Goal: Task Accomplishment & Management: Manage account settings

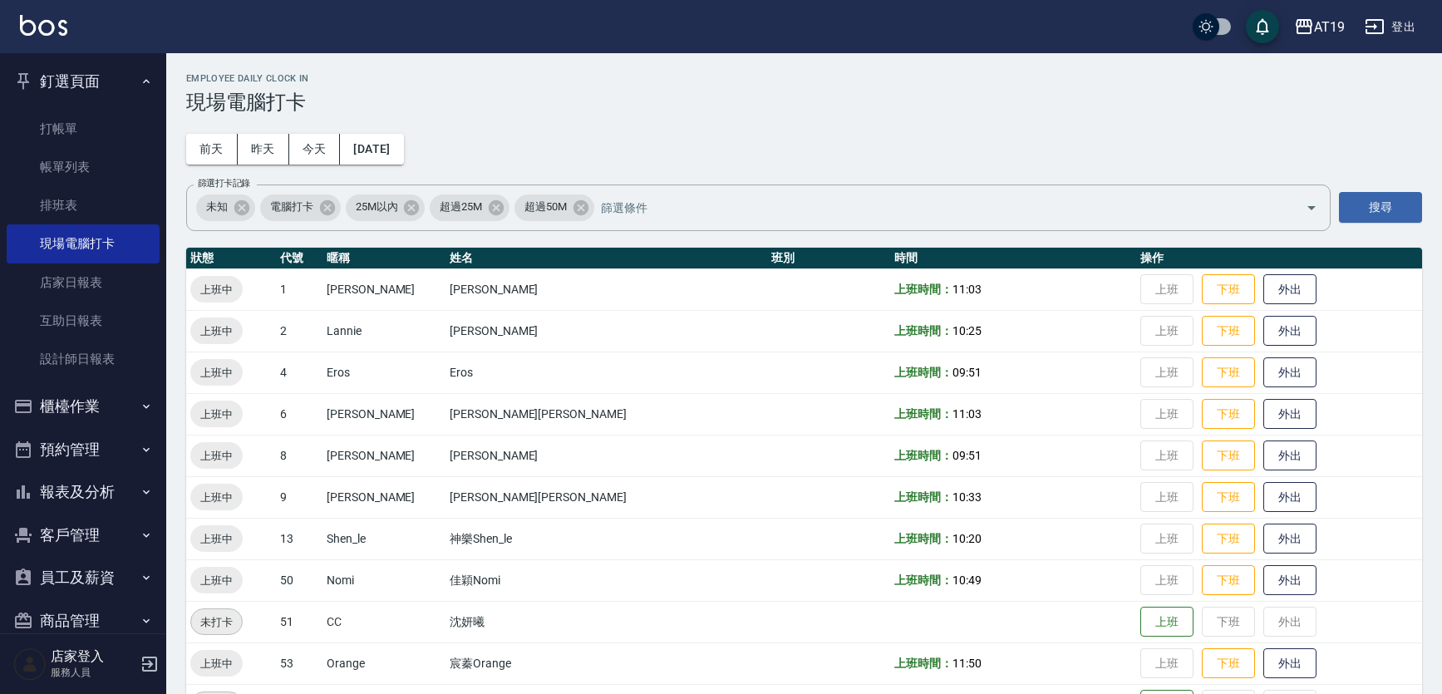
scroll to position [51, 0]
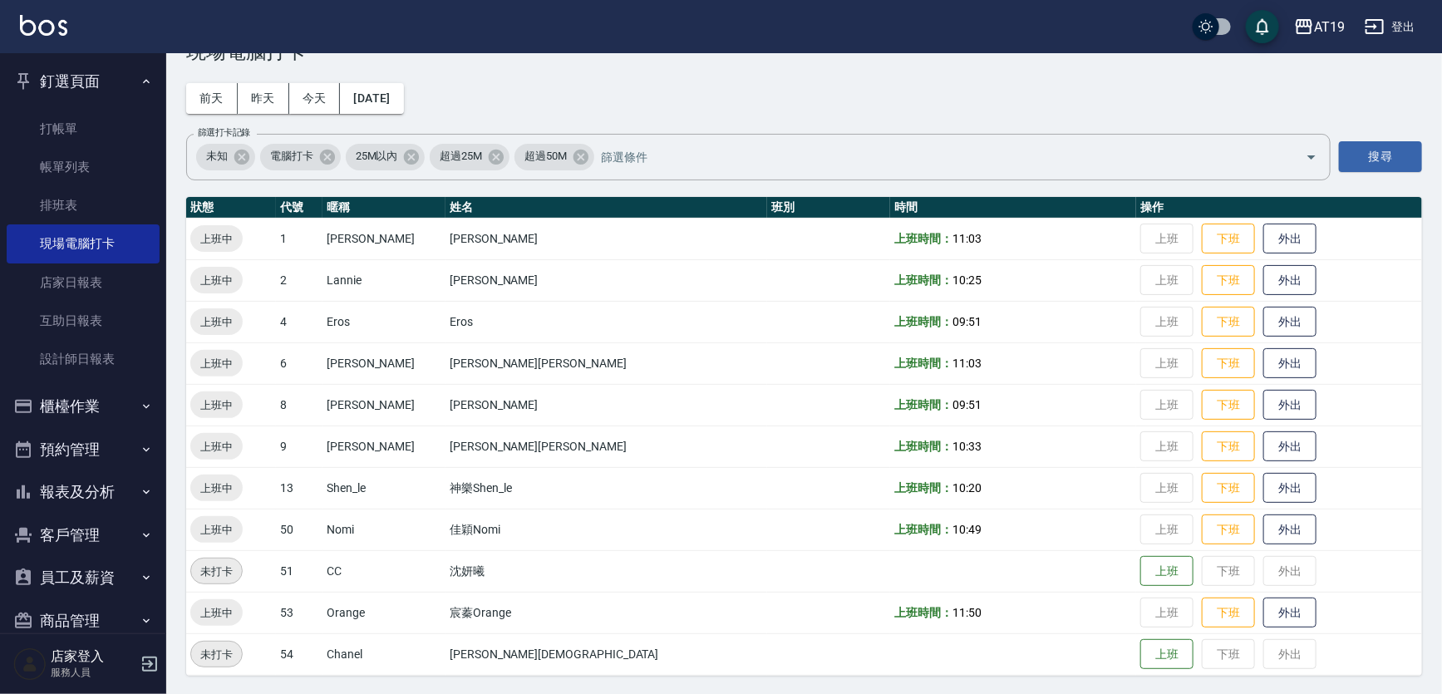
click at [634, 88] on div "Employee Daily Clock In 現場電腦打卡 前天 昨天 今天 2025/08/23 篩選打卡記錄 未知 電腦打卡 25M以內 超過25M 超…" at bounding box center [804, 348] width 1276 height 693
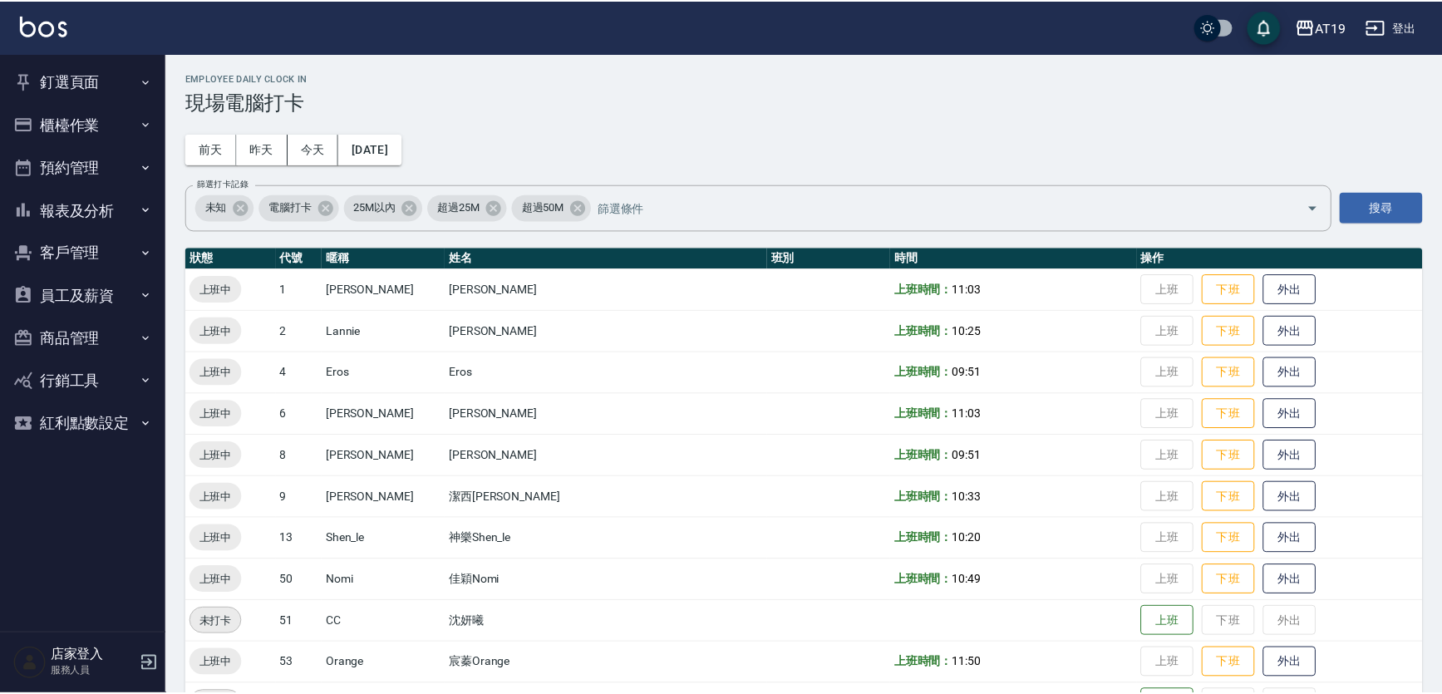
scroll to position [51, 0]
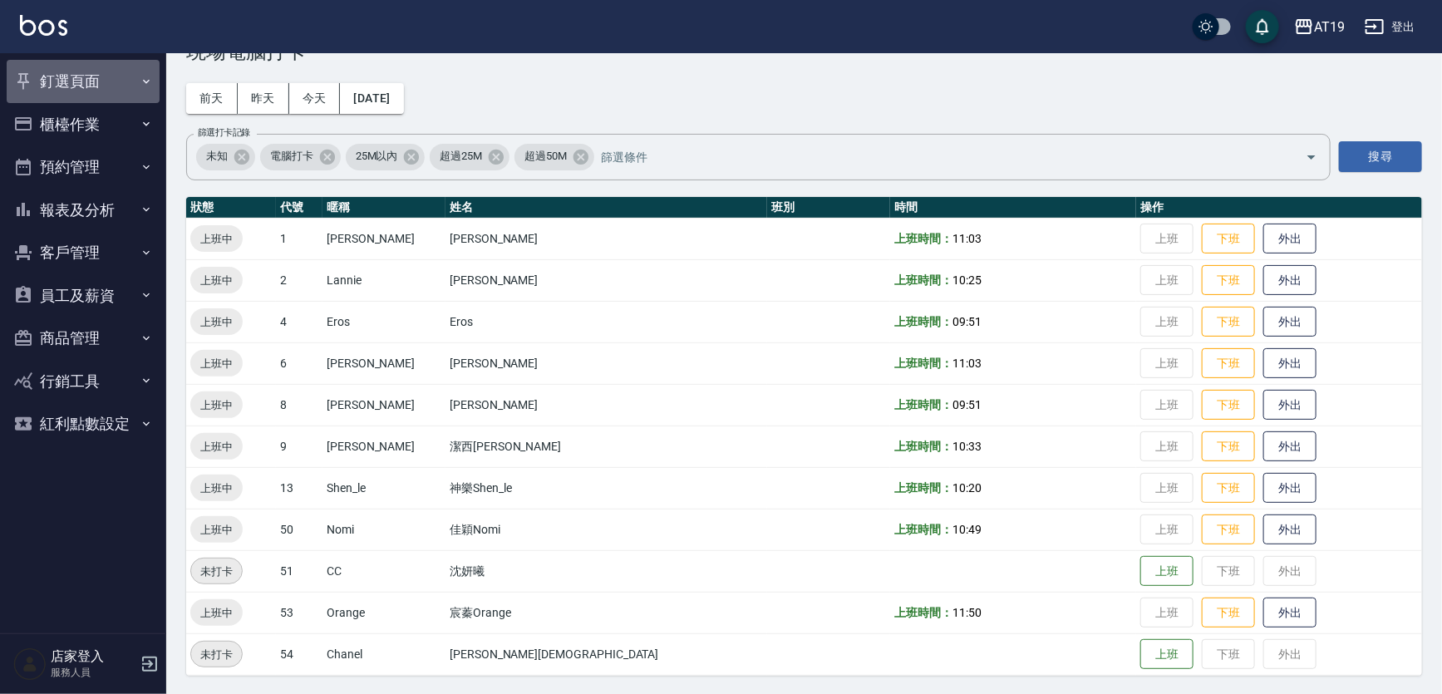
click at [84, 76] on button "釘選頁面" at bounding box center [83, 81] width 153 height 43
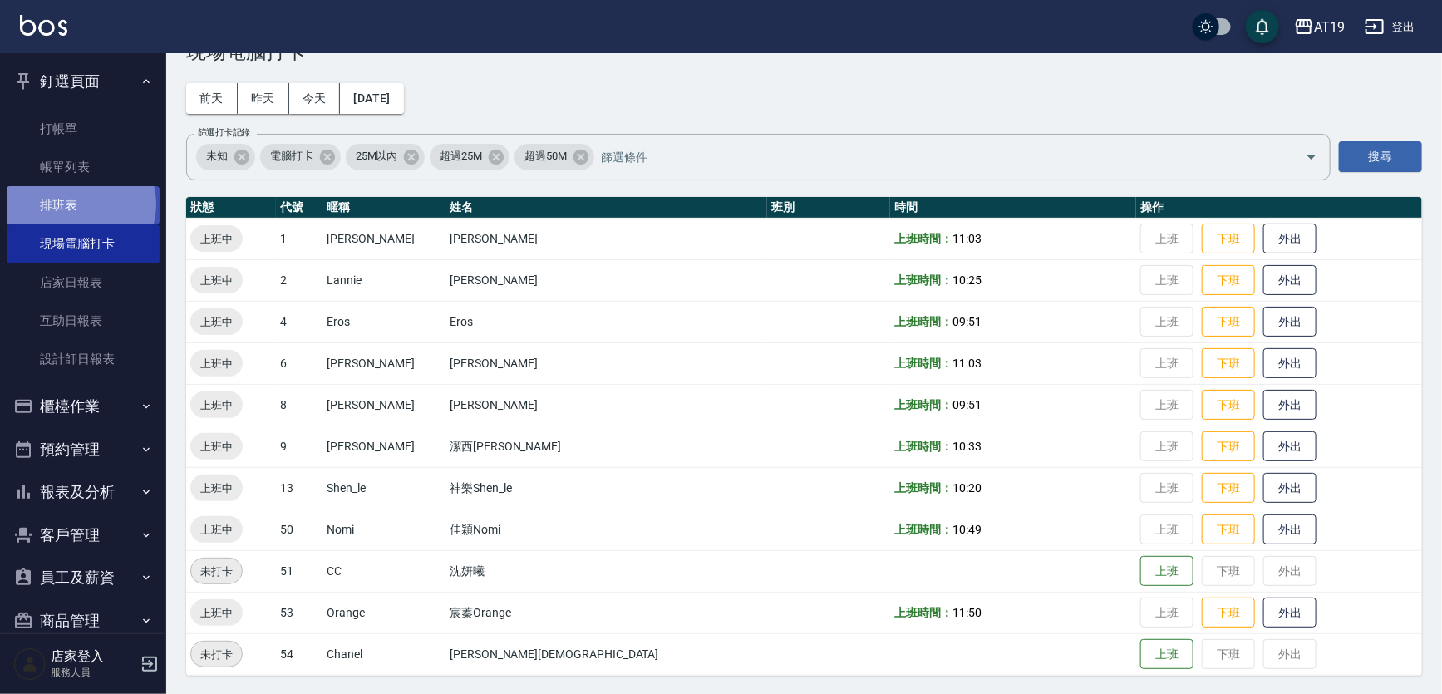
click at [80, 204] on link "排班表" at bounding box center [83, 205] width 153 height 38
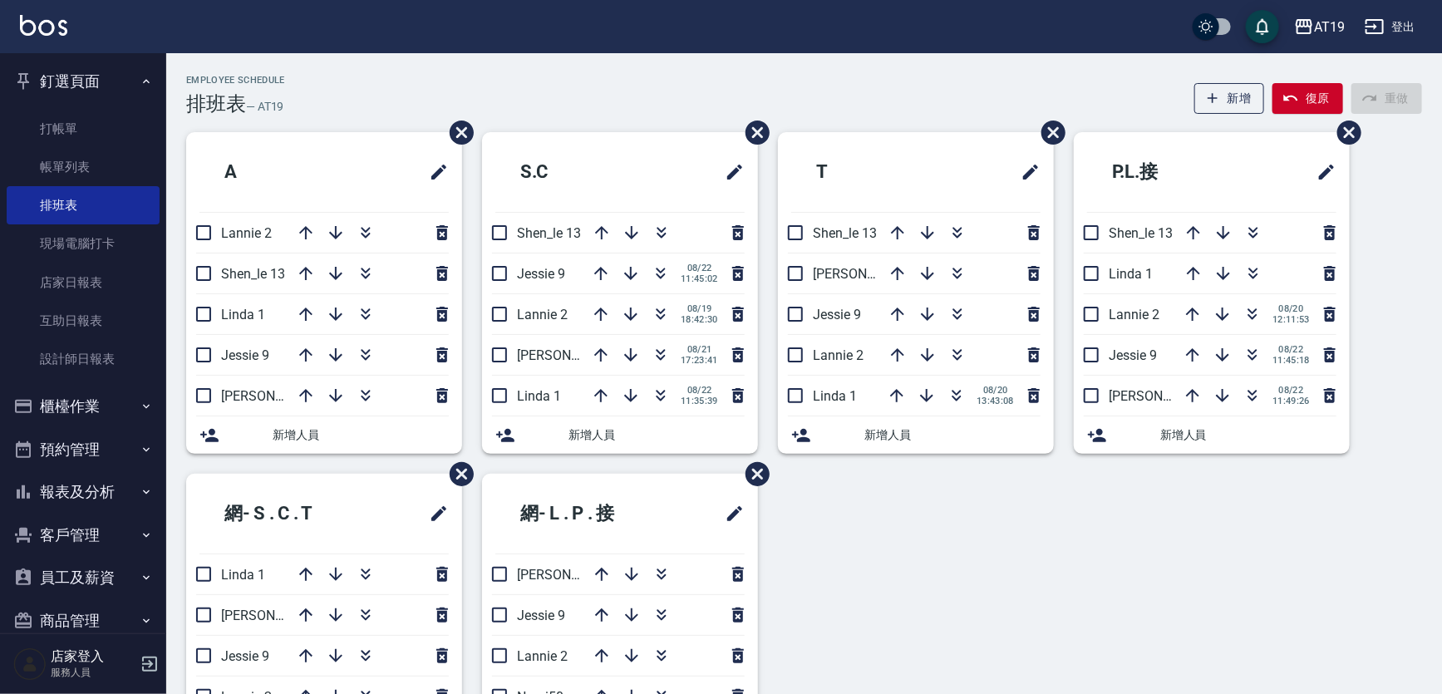
click at [660, 83] on div "Employee Schedule 排班表 — AT19 新增 復原 重做" at bounding box center [804, 95] width 1236 height 41
click at [503, 266] on input "checkbox" at bounding box center [499, 273] width 35 height 35
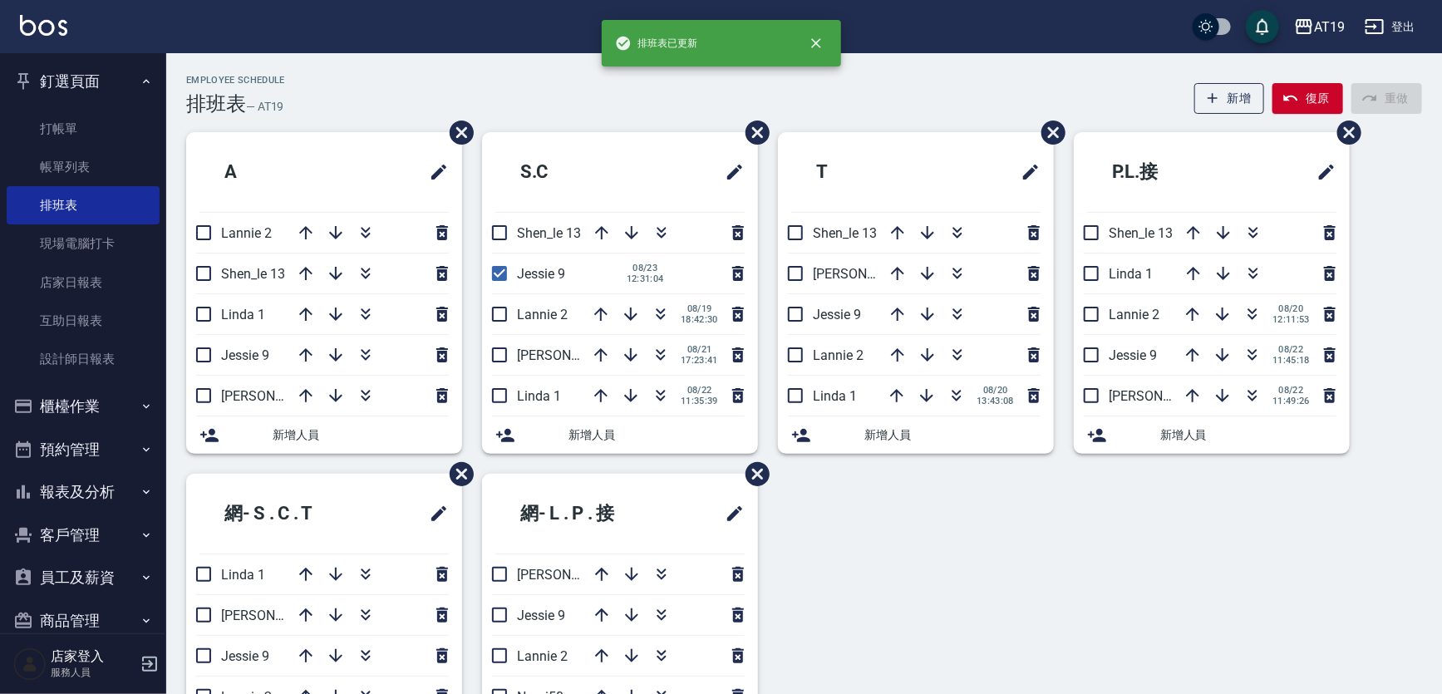
click at [503, 266] on input "checkbox" at bounding box center [499, 273] width 35 height 35
checkbox input "false"
click at [495, 313] on input "checkbox" at bounding box center [499, 314] width 35 height 35
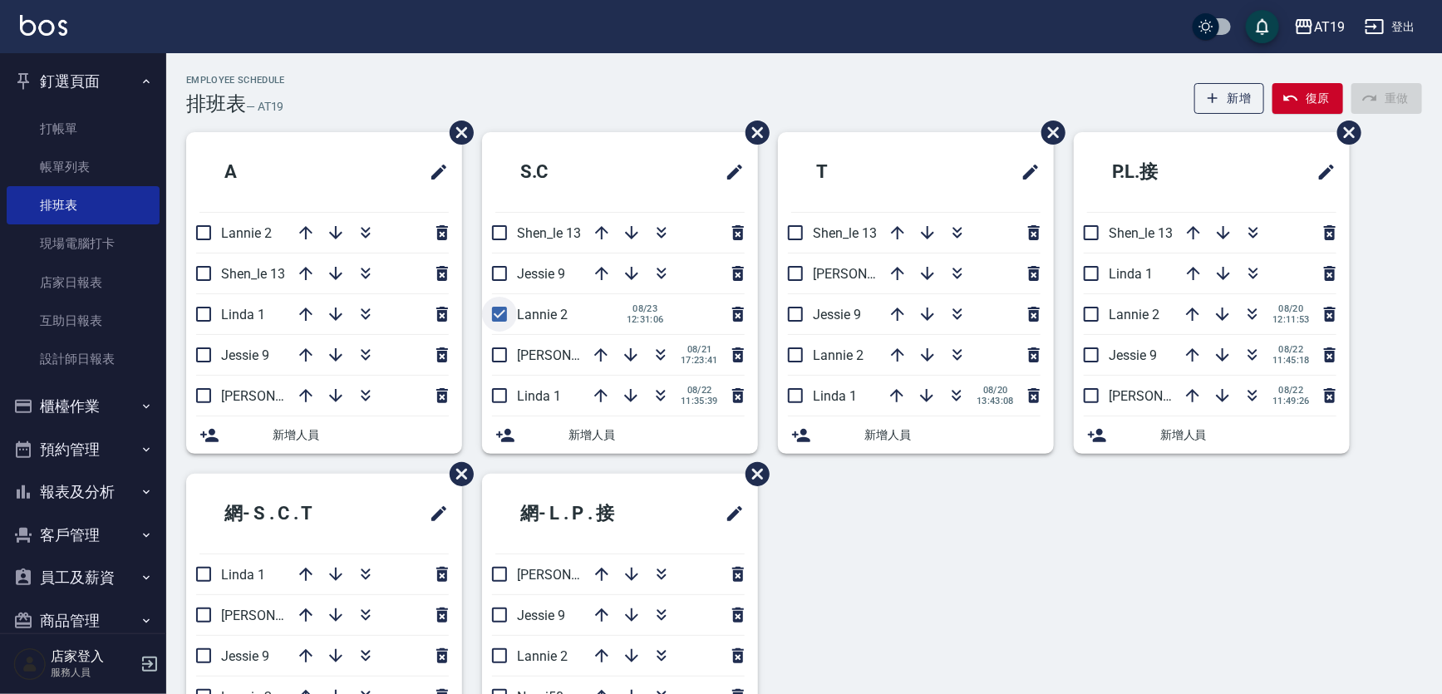
click at [495, 313] on input "checkbox" at bounding box center [499, 314] width 35 height 35
checkbox input "false"
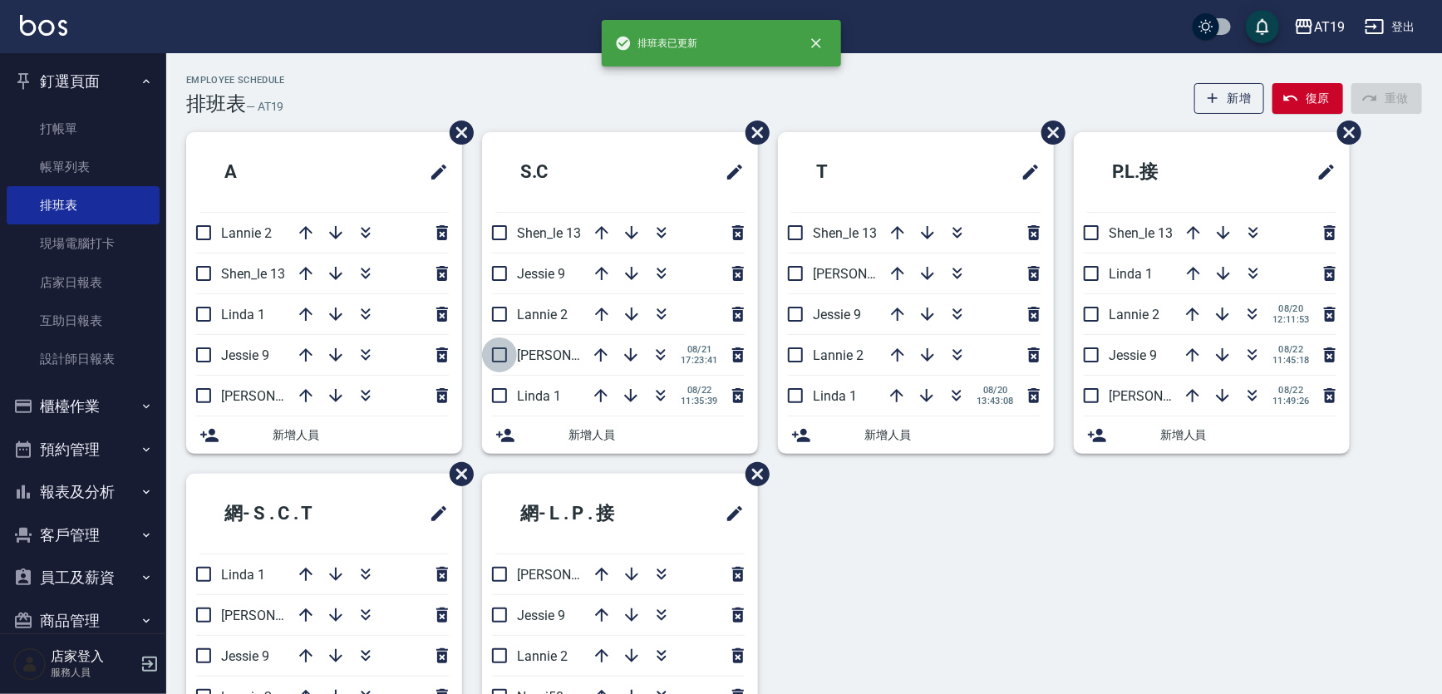
click at [499, 351] on input "checkbox" at bounding box center [499, 354] width 35 height 35
checkbox input "false"
click at [499, 398] on input "checkbox" at bounding box center [499, 395] width 35 height 35
click at [497, 398] on input "checkbox" at bounding box center [499, 395] width 35 height 35
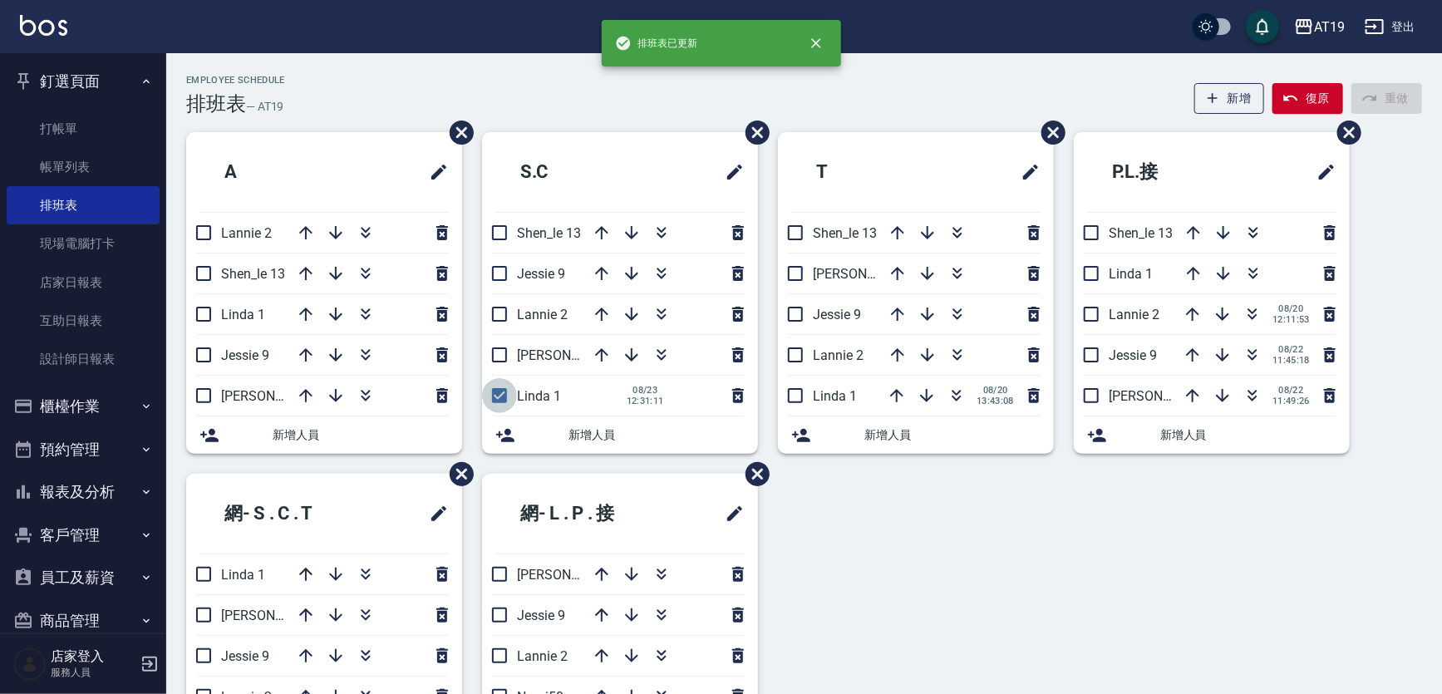
checkbox input "false"
click at [791, 396] on input "checkbox" at bounding box center [795, 395] width 35 height 35
checkbox input "false"
click at [1083, 313] on input "checkbox" at bounding box center [1091, 314] width 35 height 35
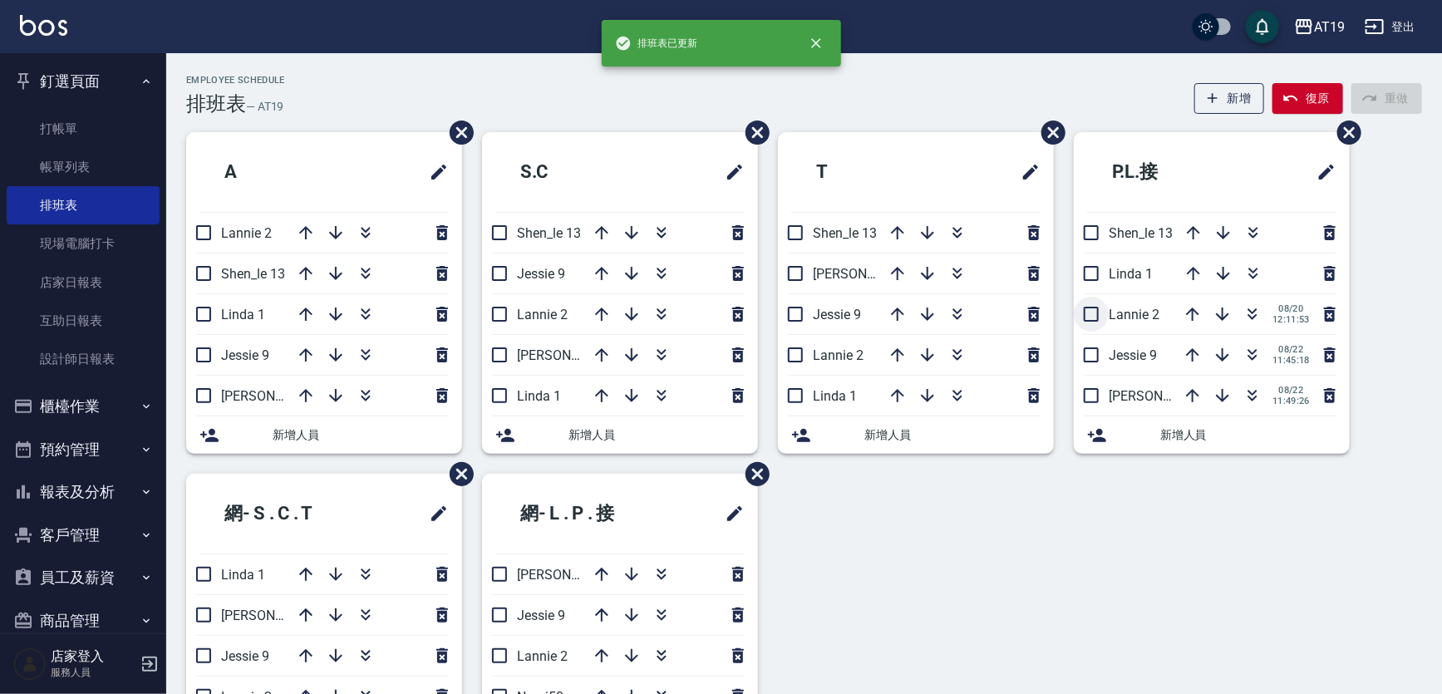
checkbox input "true"
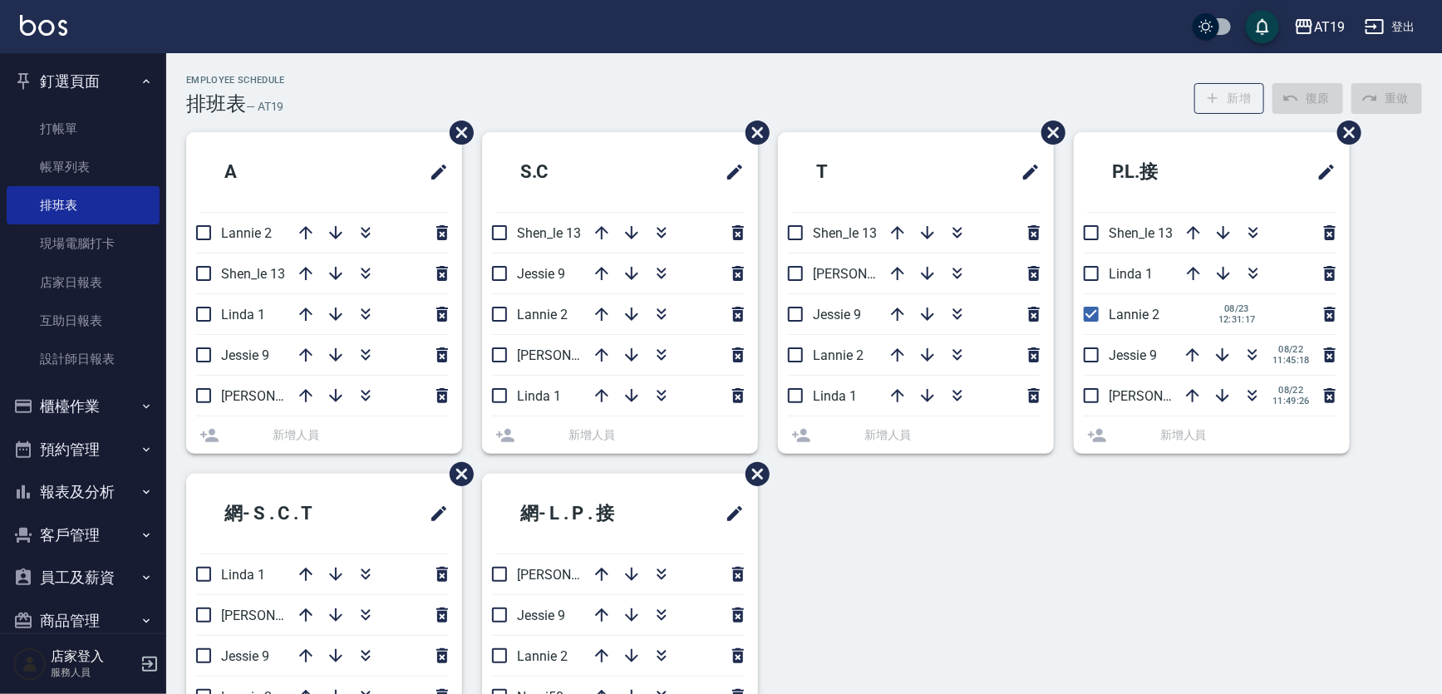
click at [1084, 313] on li "[PERSON_NAME] 2 [DATE] 12:31:17" at bounding box center [1212, 314] width 276 height 40
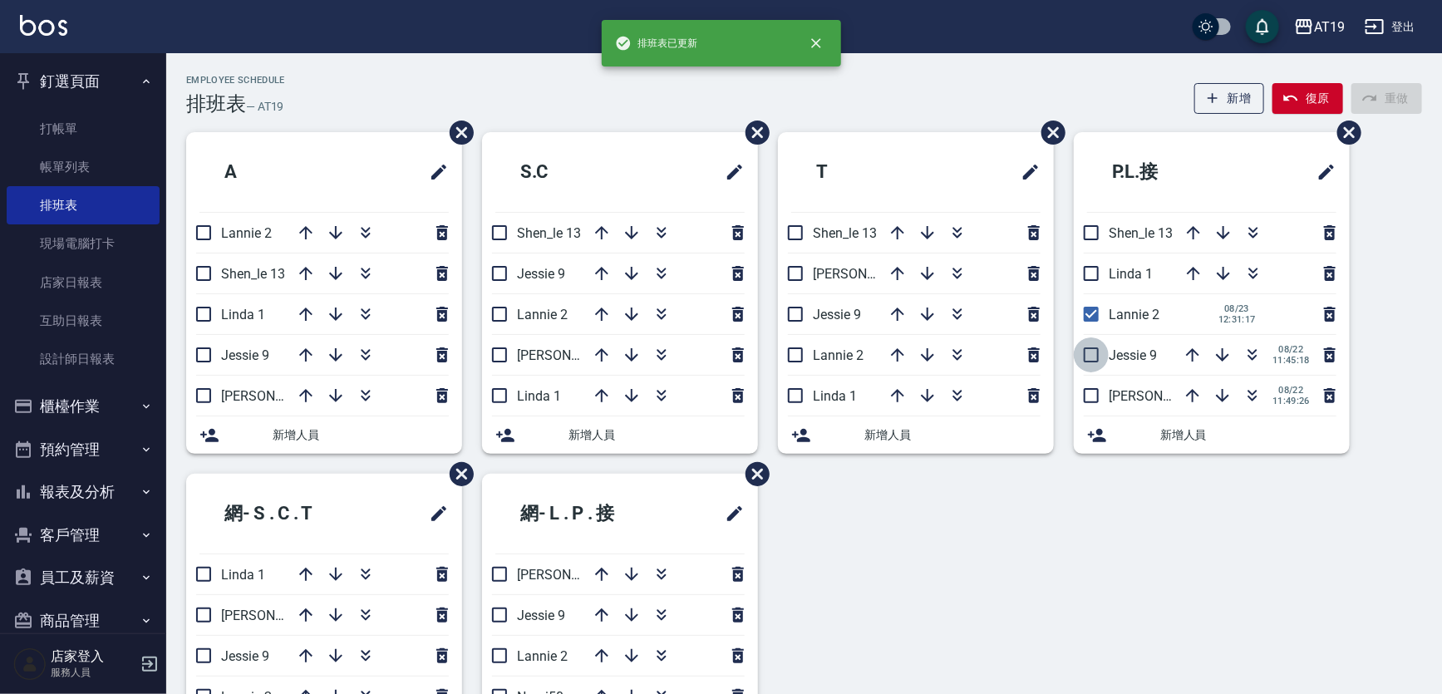
click at [1088, 354] on input "checkbox" at bounding box center [1091, 354] width 35 height 35
checkbox input "false"
click at [1087, 393] on input "checkbox" at bounding box center [1091, 395] width 35 height 35
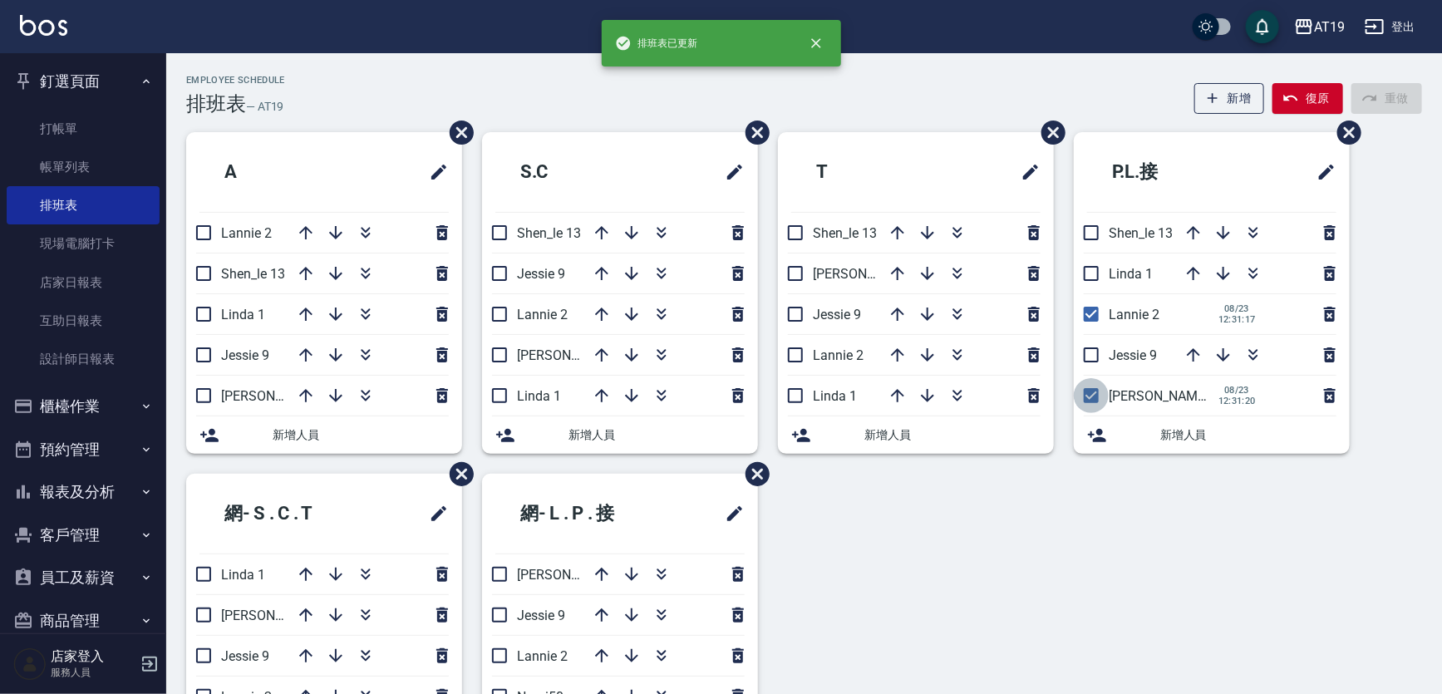
checkbox input "false"
click at [1092, 317] on input "checkbox" at bounding box center [1091, 314] width 35 height 35
checkbox input "false"
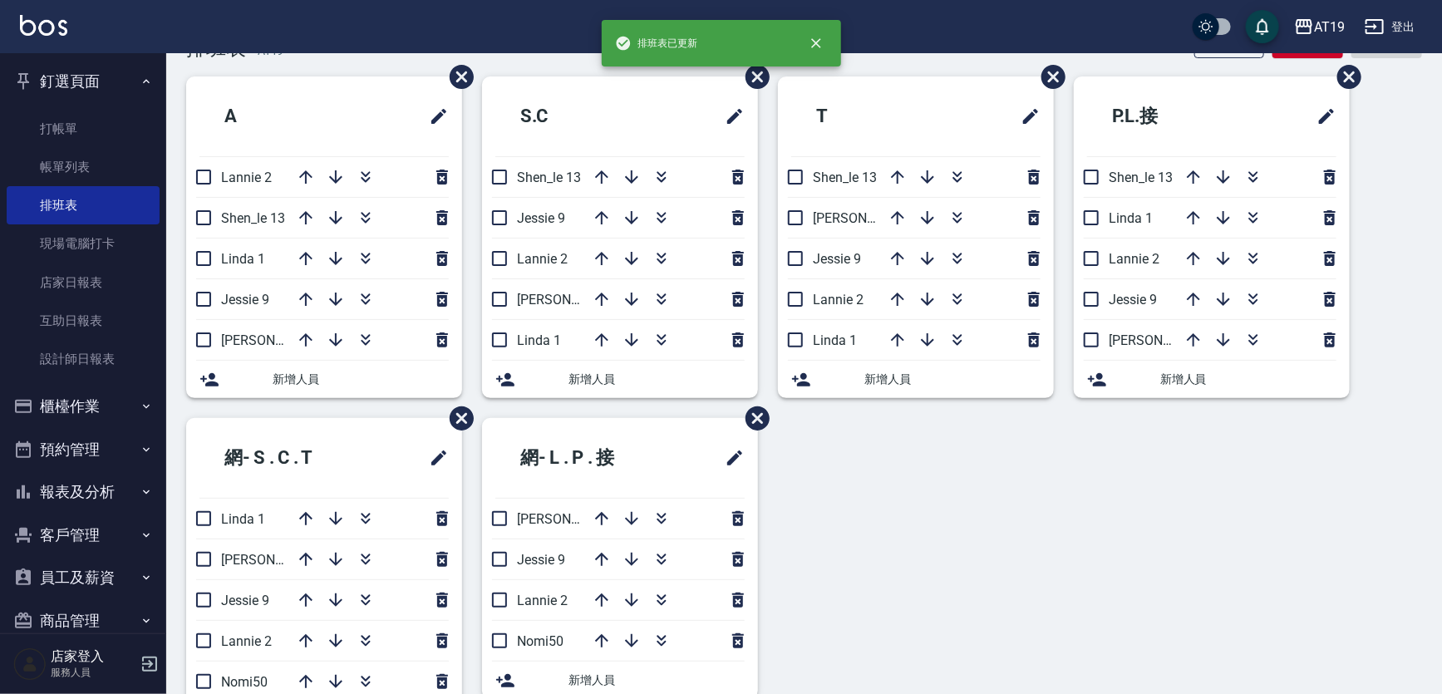
scroll to position [126, 0]
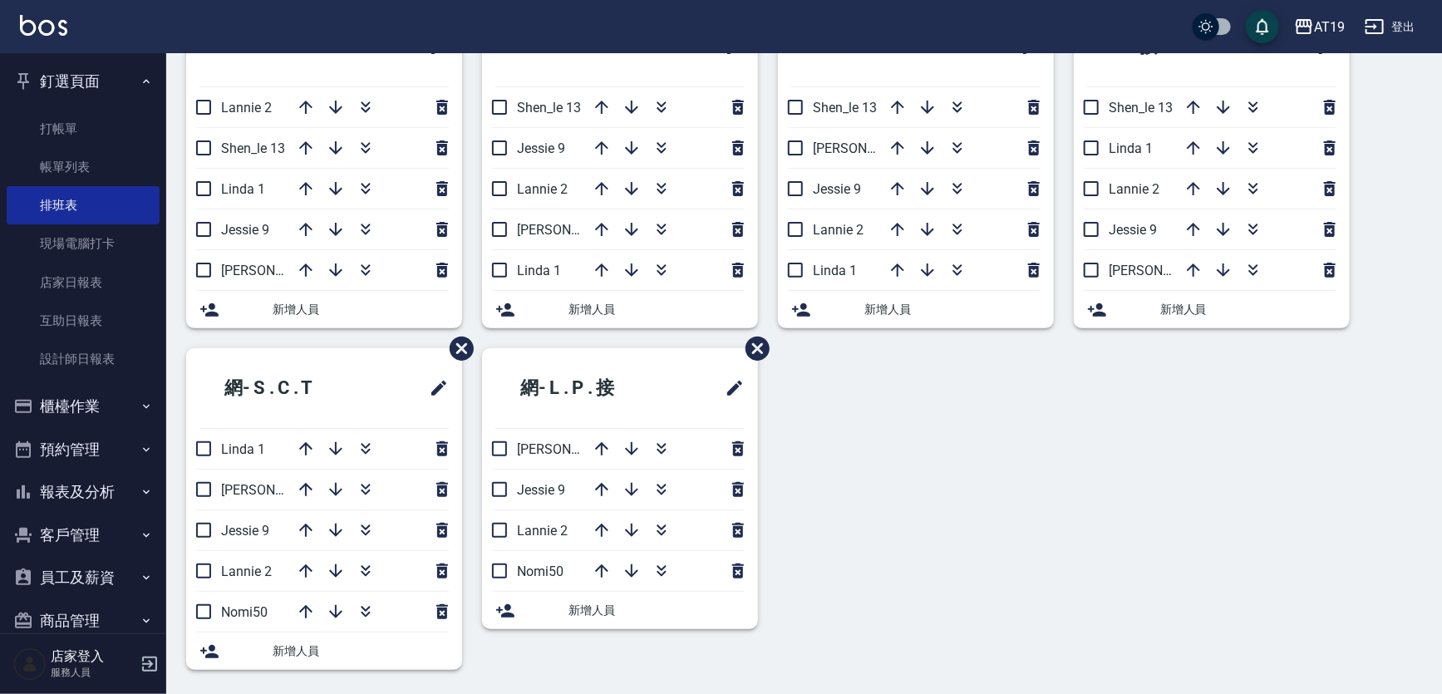
click at [445, 446] on icon "button" at bounding box center [442, 448] width 12 height 15
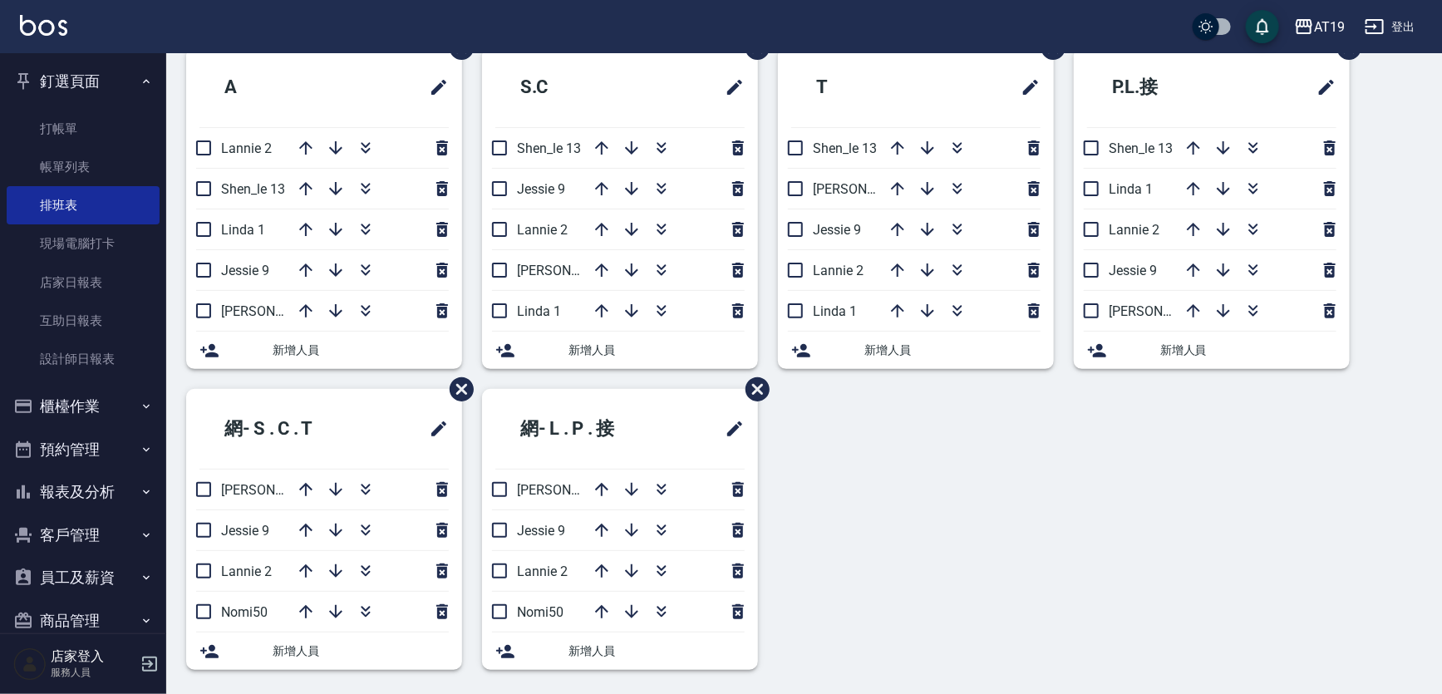
scroll to position [0, 0]
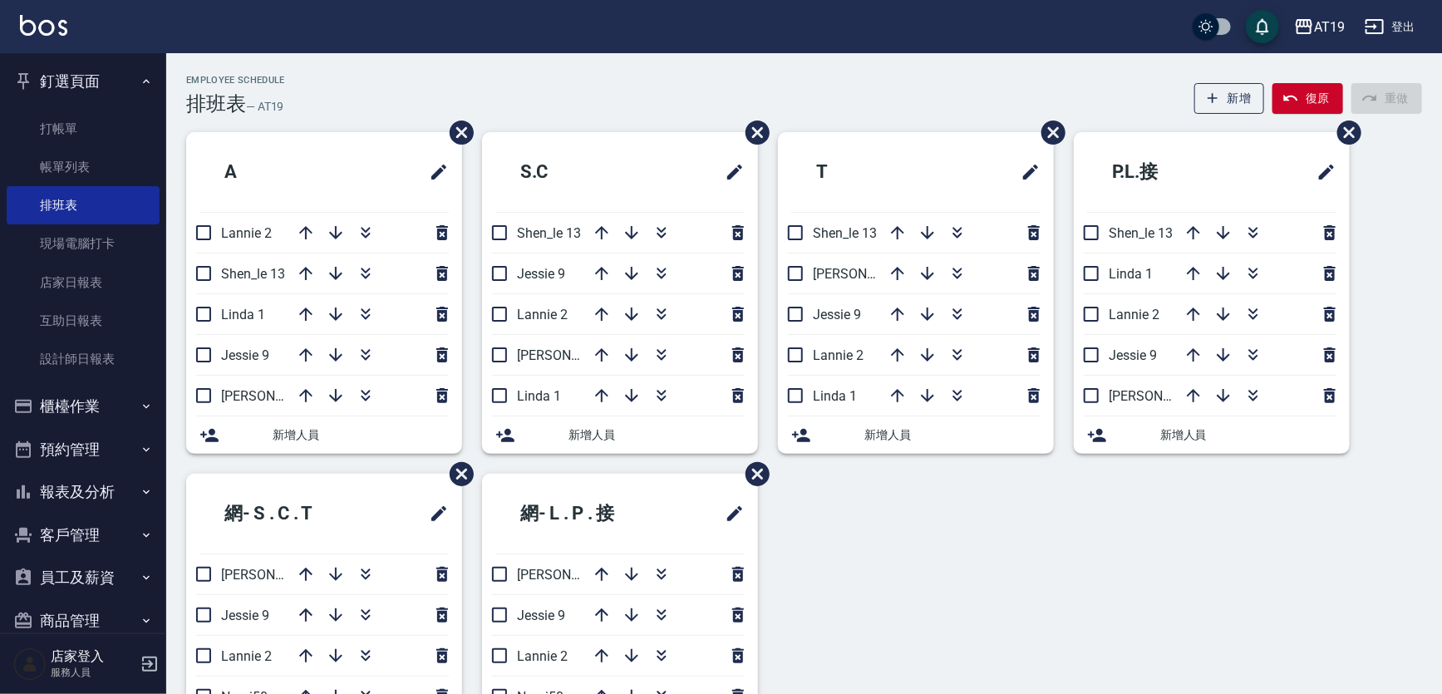
click at [615, 91] on div "Employee Schedule 排班表 — AT19 新增 復原 重做" at bounding box center [804, 95] width 1236 height 41
drag, startPoint x: 677, startPoint y: 89, endPoint x: 704, endPoint y: 79, distance: 29.2
click at [678, 91] on div "Employee Schedule 排班表 — AT19 新增 復原 重做" at bounding box center [804, 95] width 1236 height 41
